Goal: Navigation & Orientation: Find specific page/section

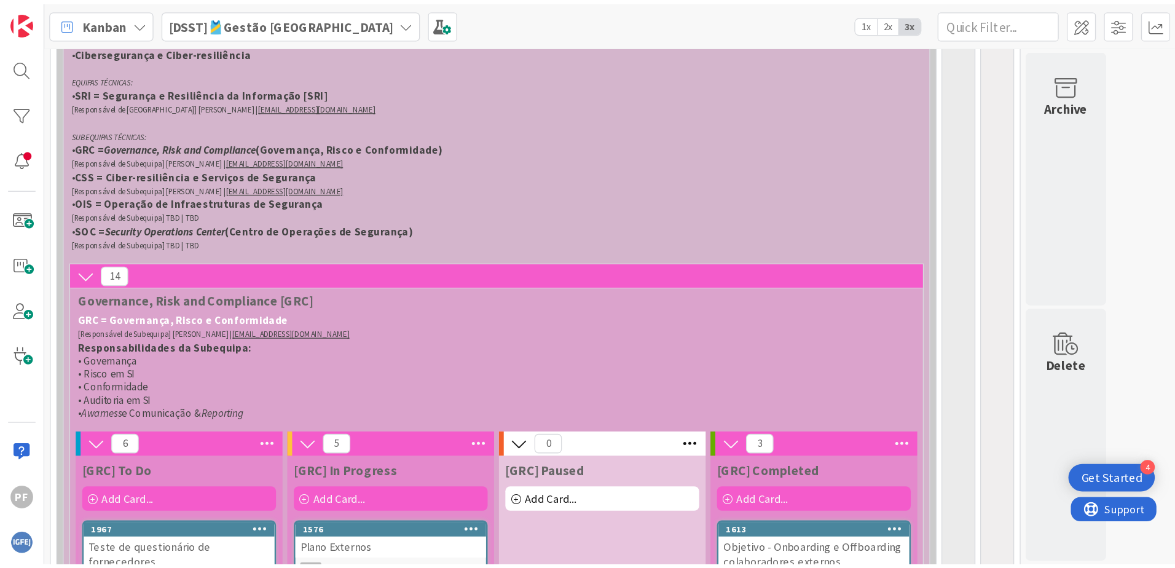
scroll to position [307, 0]
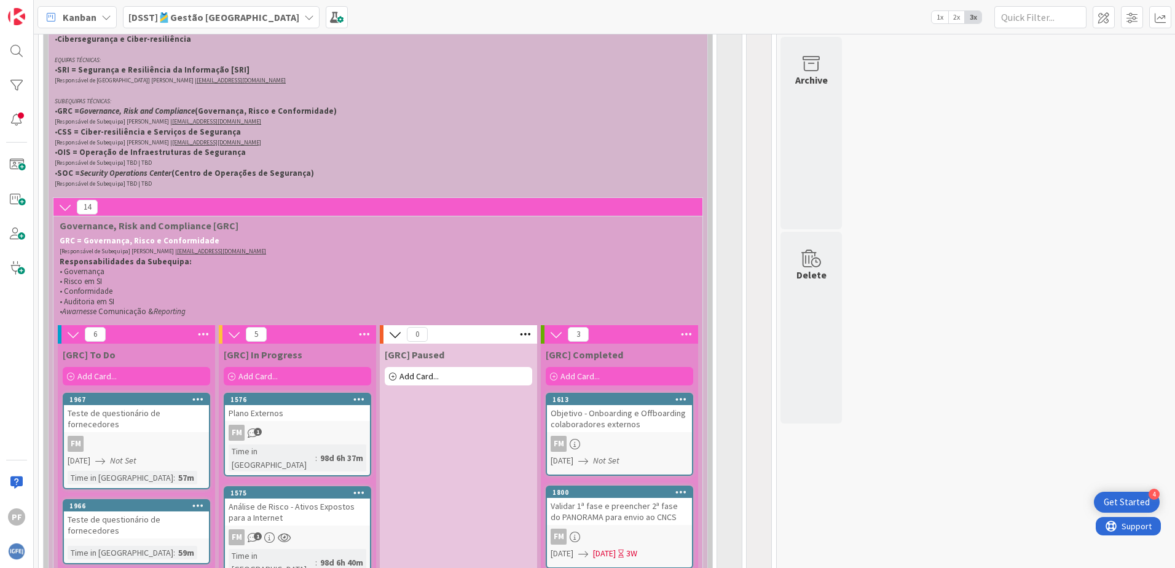
click at [66, 207] on icon at bounding box center [65, 207] width 14 height 14
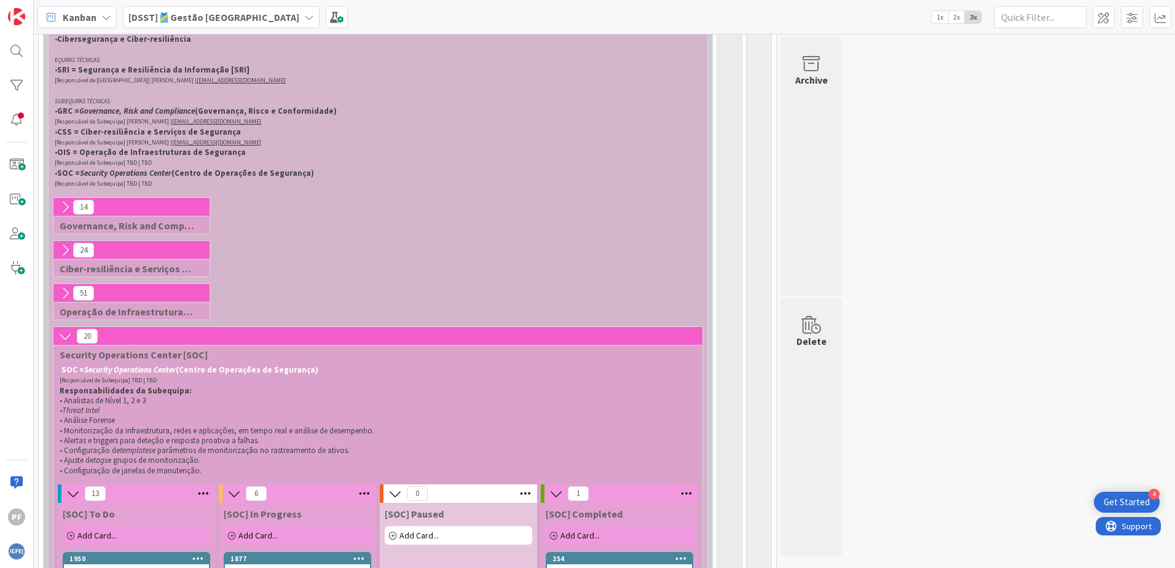
click at [68, 339] on icon at bounding box center [65, 336] width 14 height 14
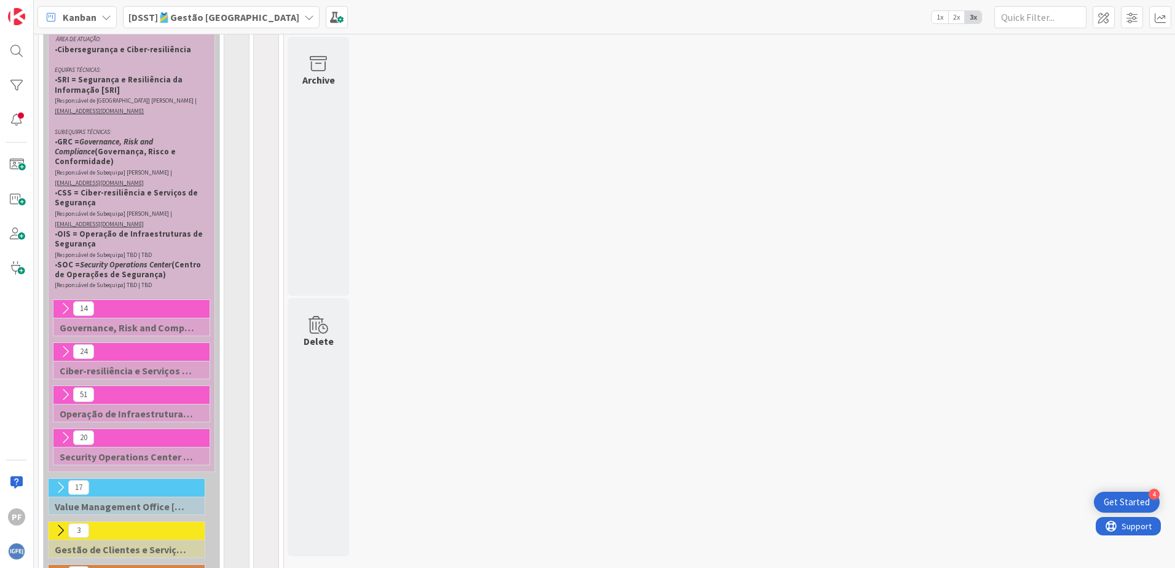
scroll to position [317, 0]
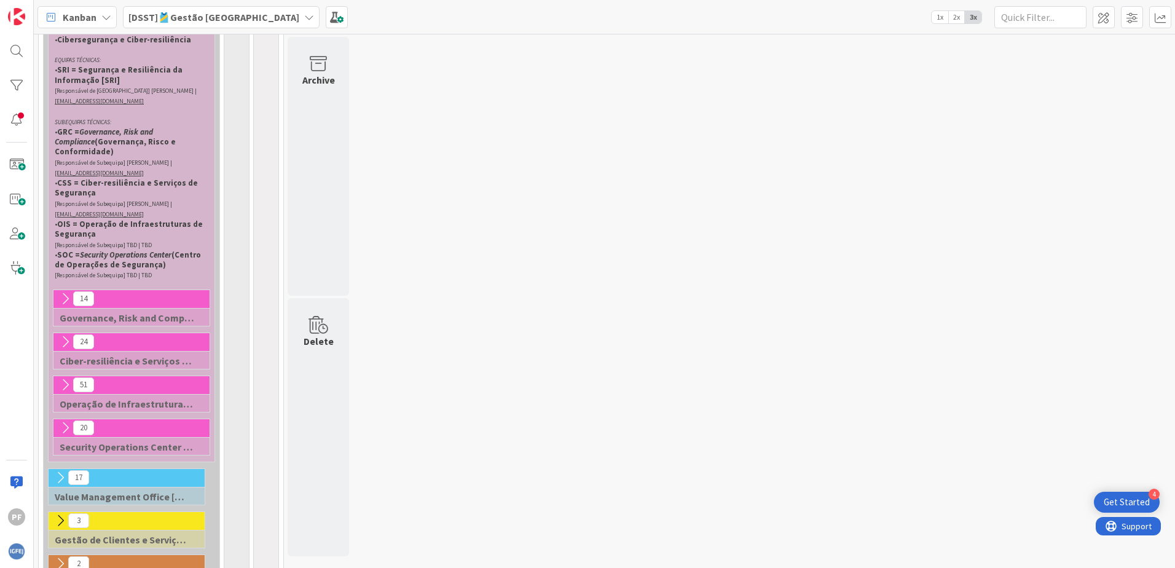
click at [64, 378] on icon at bounding box center [65, 385] width 14 height 14
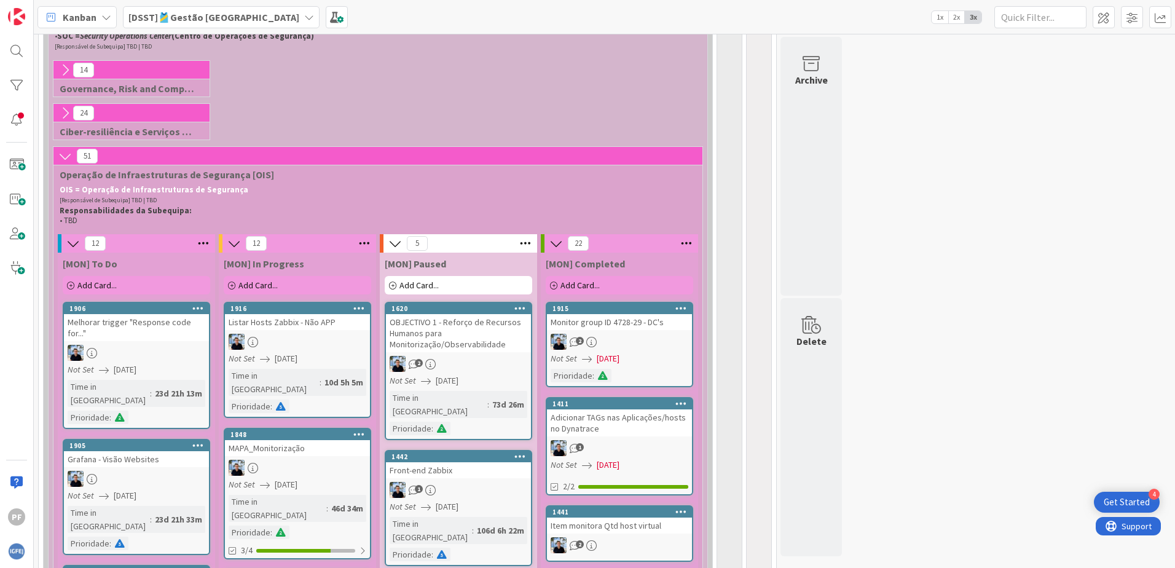
scroll to position [492, 0]
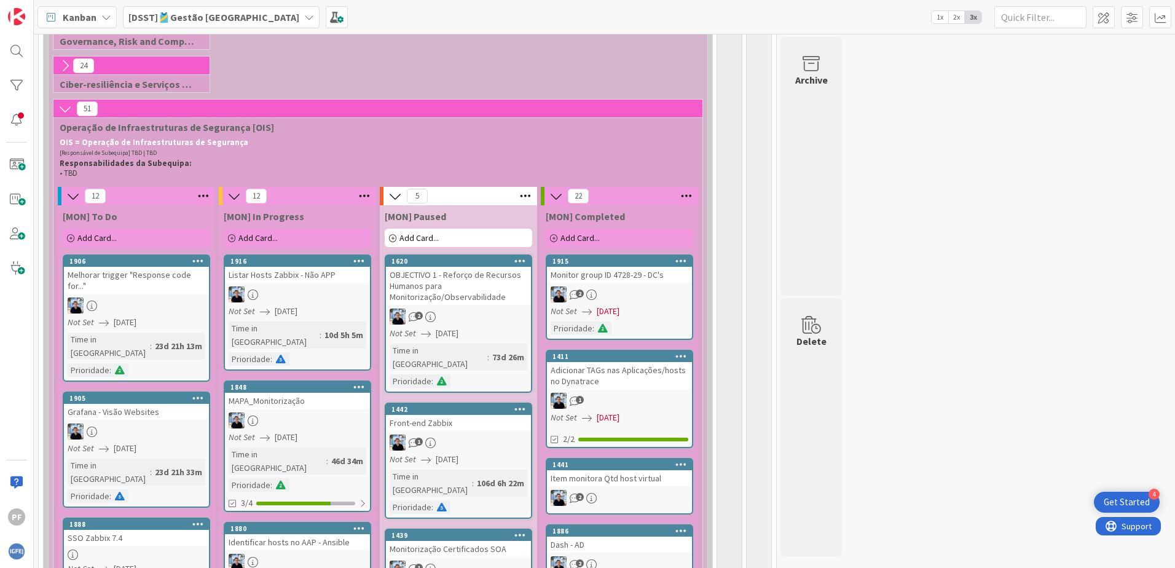
click at [157, 277] on div "Melhorar trigger "Response code for..."" at bounding box center [136, 280] width 145 height 27
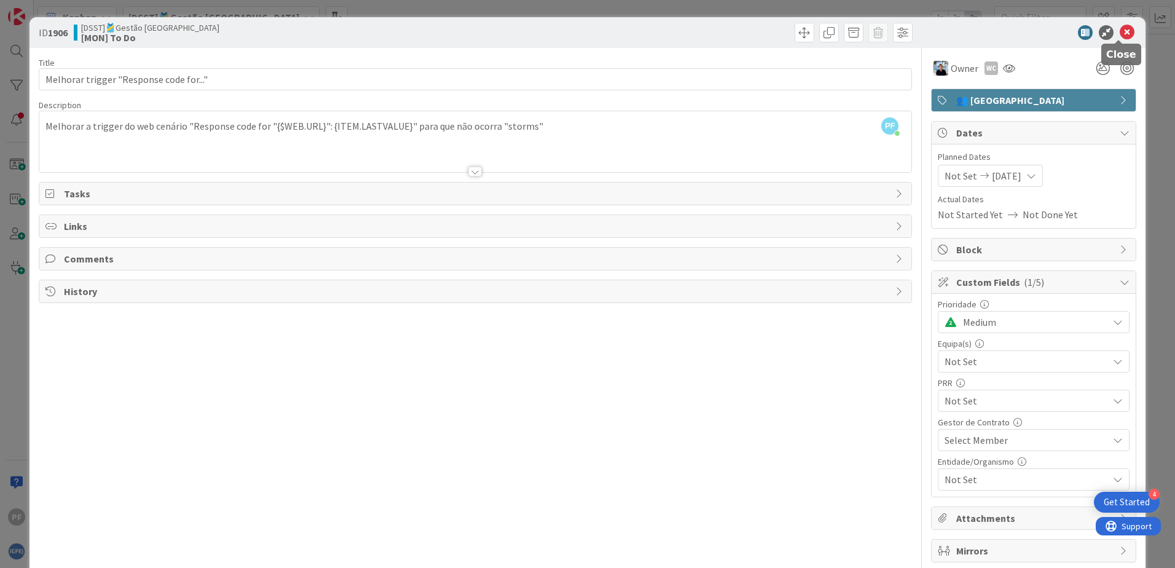
click at [938, 30] on icon at bounding box center [1127, 32] width 15 height 15
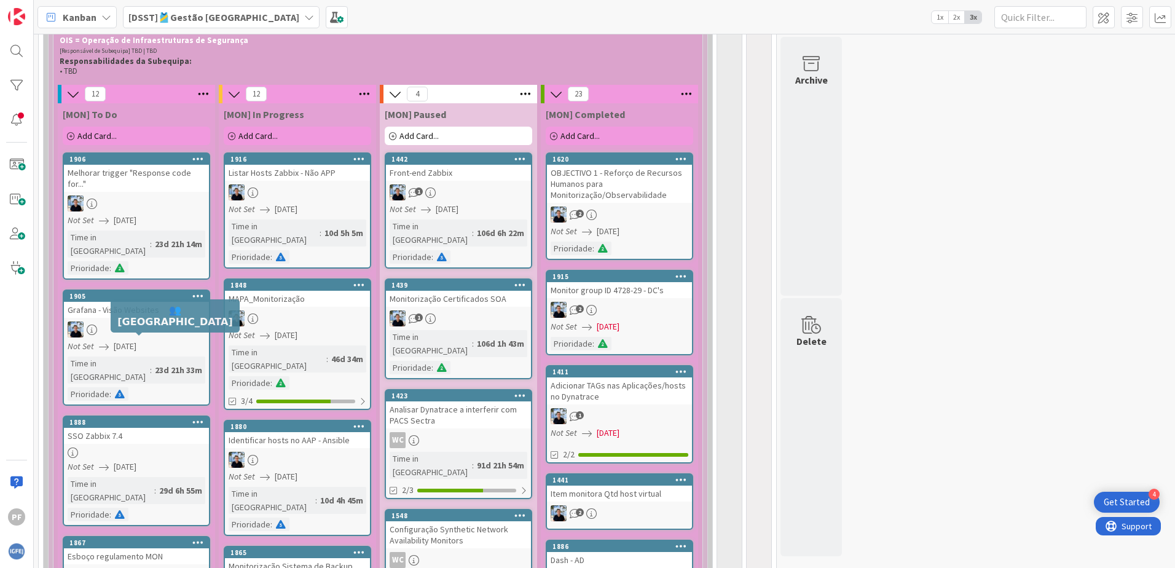
scroll to position [581, 0]
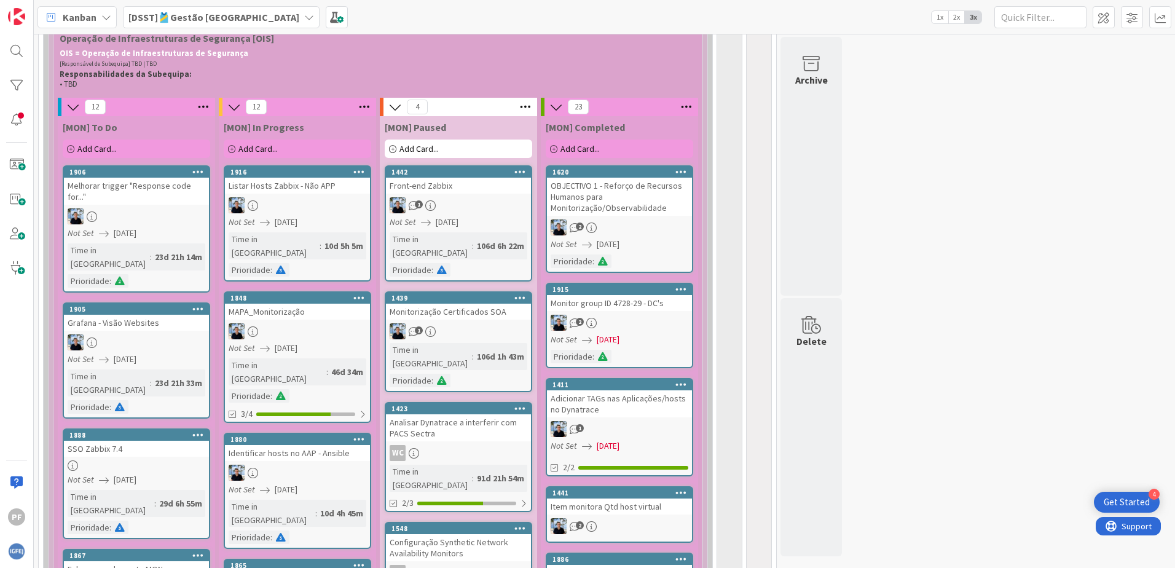
drag, startPoint x: 143, startPoint y: 212, endPoint x: 358, endPoint y: 58, distance: 263.8
click at [358, 58] on p "[Responsável de Subequipa] TBD | TBD" at bounding box center [376, 63] width 632 height 10
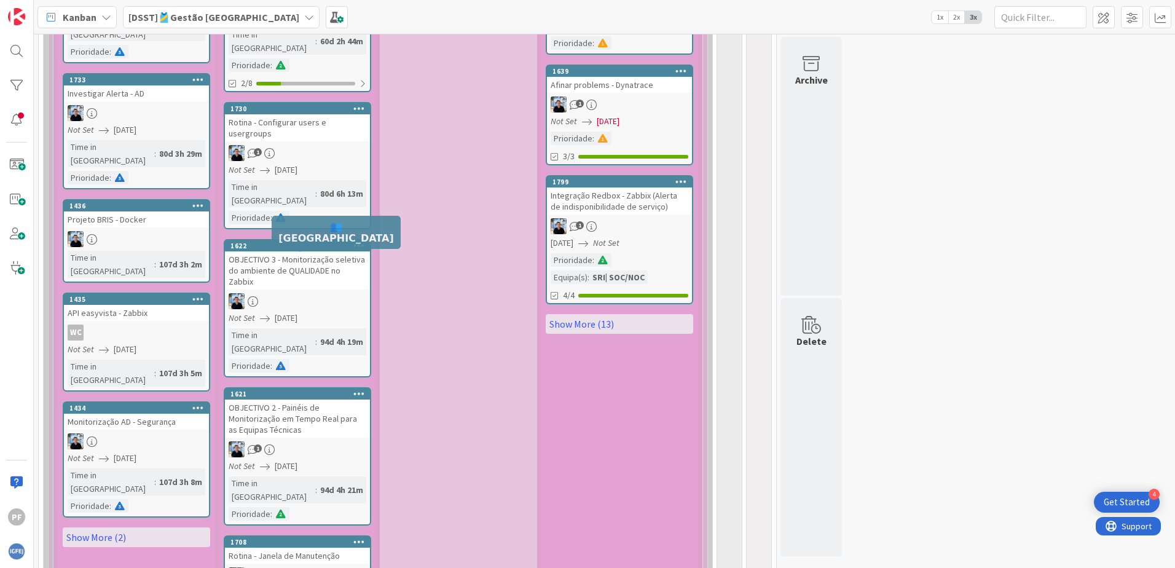
scroll to position [1441, 0]
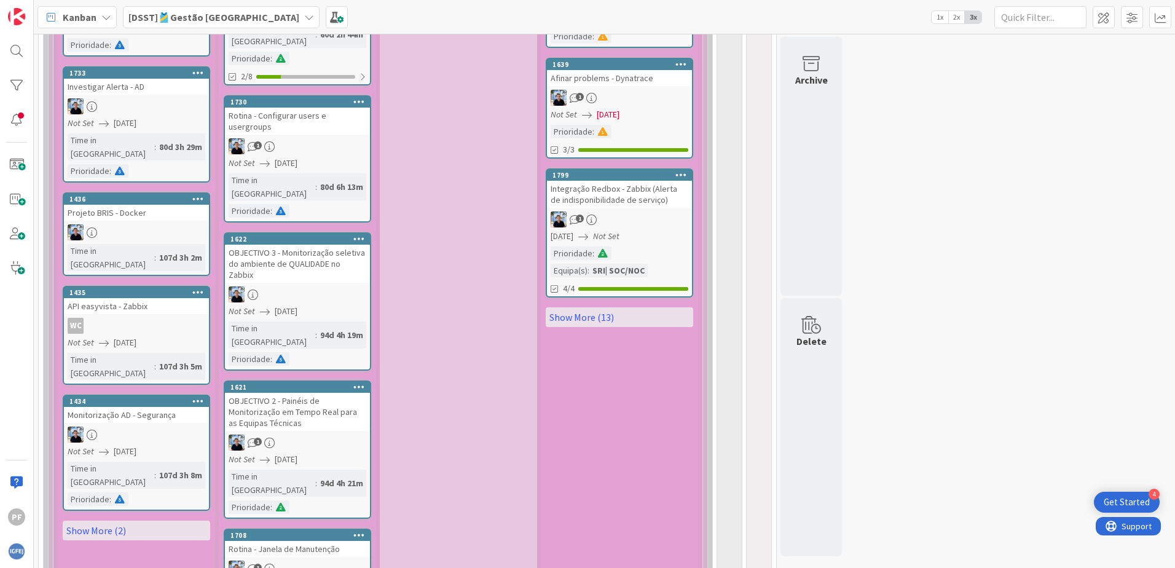
click at [321, 434] on div "1" at bounding box center [297, 568] width 145 height 16
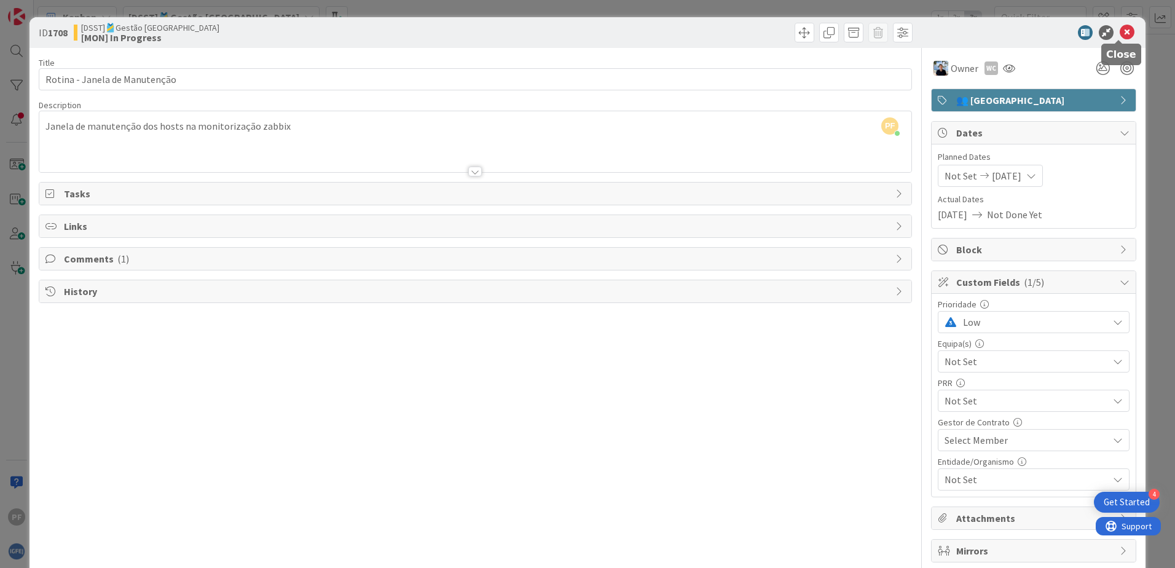
click at [938, 34] on icon at bounding box center [1127, 32] width 15 height 15
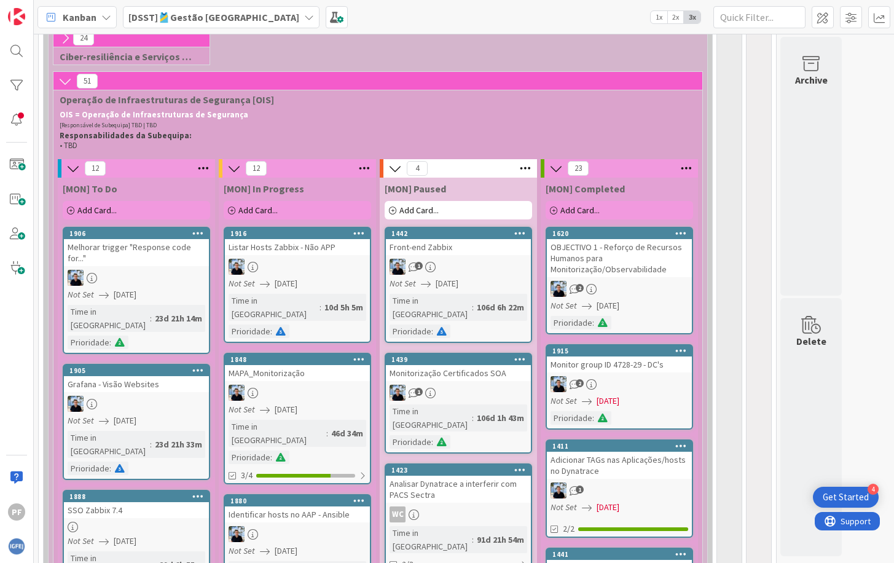
scroll to position [519, 0]
